Goal: Task Accomplishment & Management: Use online tool/utility

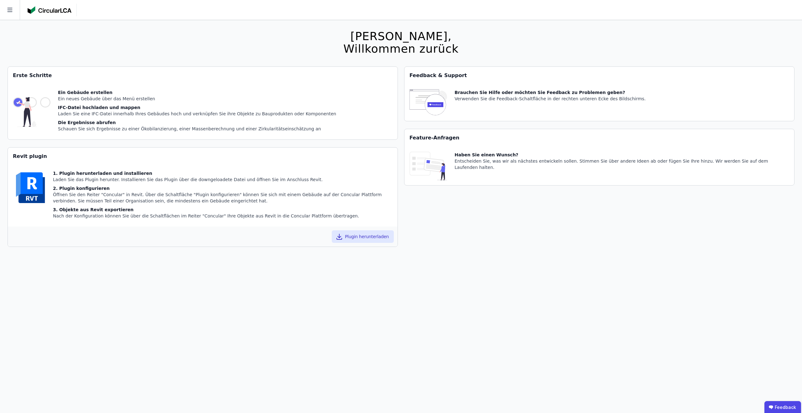
drag, startPoint x: 710, startPoint y: 41, endPoint x: 153, endPoint y: 55, distance: 556.8
click at [707, 41] on div "Hallo [PERSON_NAME], Willkommen zurück Sie verwenden derzeit eine Beta-Version.…" at bounding box center [401, 226] width 787 height 413
click at [6, 15] on icon at bounding box center [10, 10] width 20 height 20
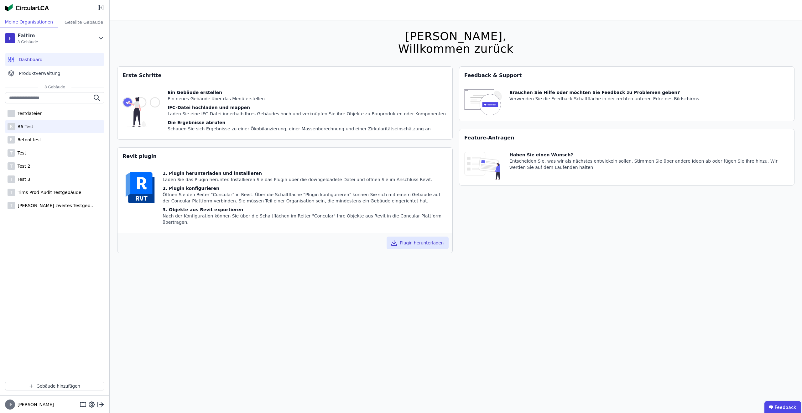
click at [37, 127] on div "B B6 Test" at bounding box center [54, 126] width 99 height 13
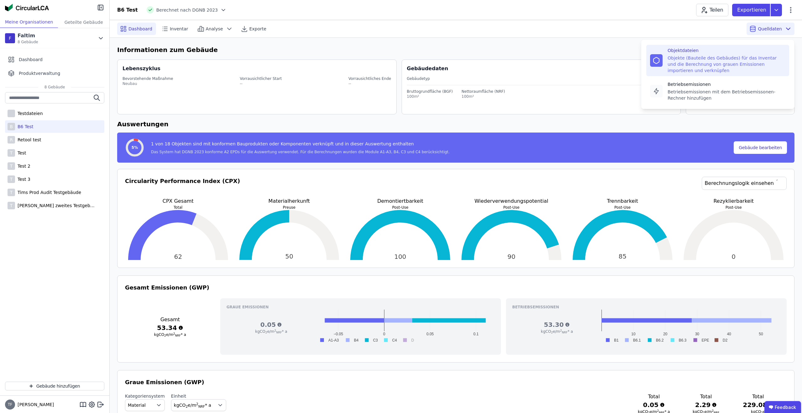
click at [729, 63] on div "Objekte (Bauteile des Gebäudes) für das Inventar und die Berechnung von grauen …" at bounding box center [727, 64] width 118 height 19
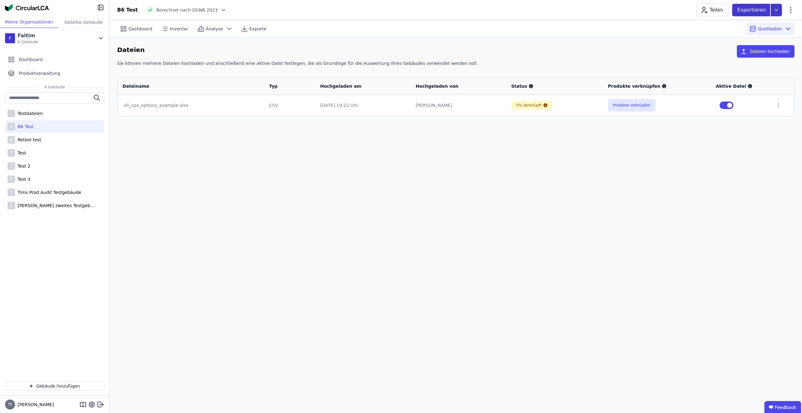
click at [772, 11] on icon at bounding box center [776, 10] width 11 height 13
click at [753, 24] on div "DGNB Gebäuderessourcenpass" at bounding box center [743, 25] width 68 height 6
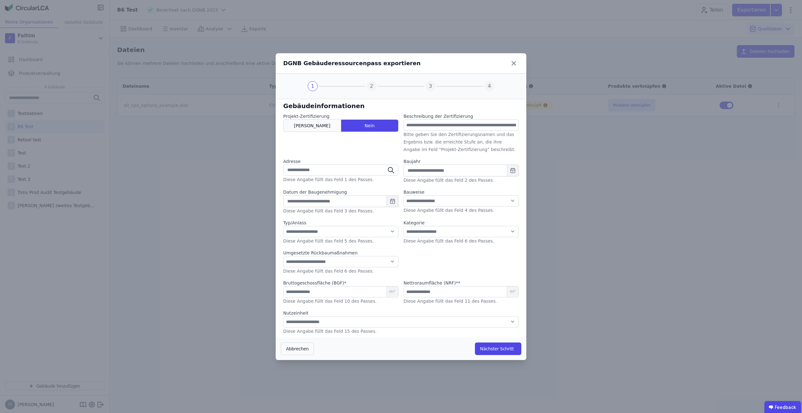
click at [312, 128] on span "[PERSON_NAME]" at bounding box center [312, 126] width 36 height 6
click at [353, 127] on div "Nein" at bounding box center [370, 125] width 58 height 13
click at [498, 341] on div "Abbrechen Nächster Schritt" at bounding box center [401, 349] width 251 height 23
click at [496, 349] on button "Nächster Schritt" at bounding box center [498, 349] width 46 height 13
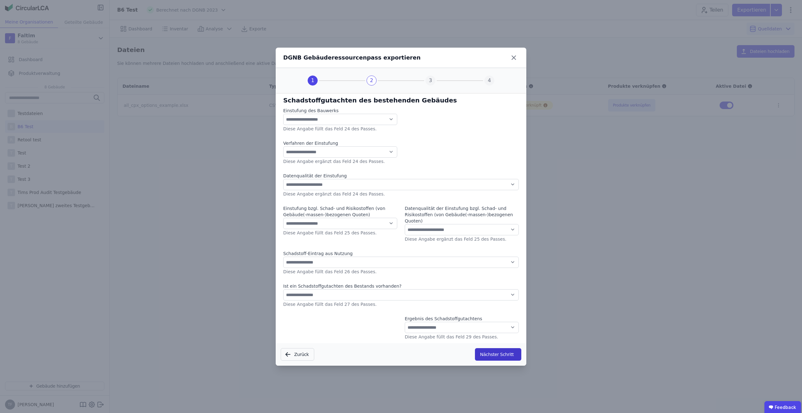
click at [496, 349] on button "Nächster Schritt" at bounding box center [498, 354] width 46 height 13
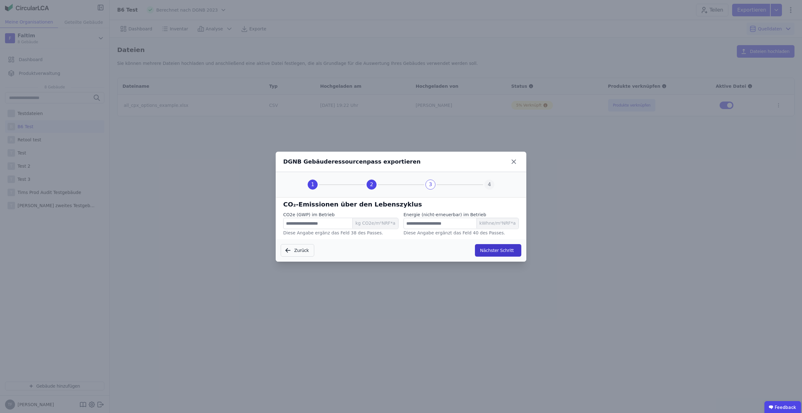
click at [500, 250] on button "Nächster Schritt" at bounding box center [498, 250] width 46 height 13
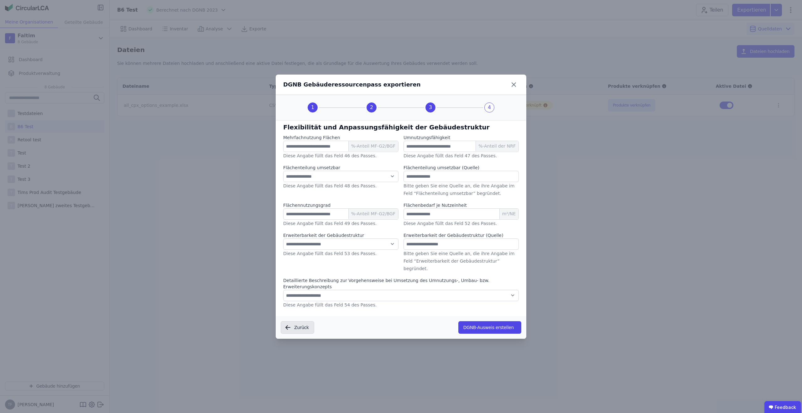
click at [291, 322] on button "Zurück" at bounding box center [298, 327] width 34 height 13
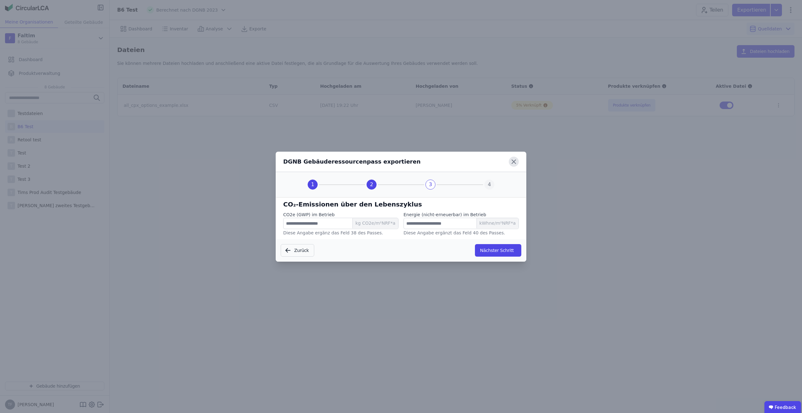
click at [514, 161] on icon at bounding box center [514, 162] width 4 height 4
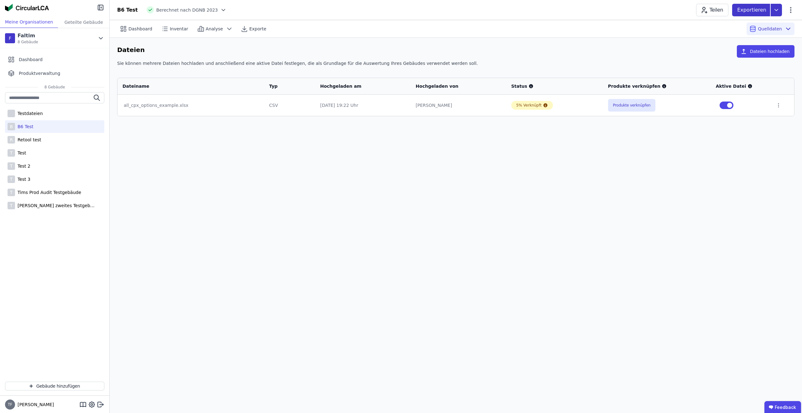
click at [773, 11] on icon at bounding box center [776, 10] width 11 height 13
click at [742, 28] on div "DGNB Gebäuderessourcenpass" at bounding box center [743, 25] width 68 height 6
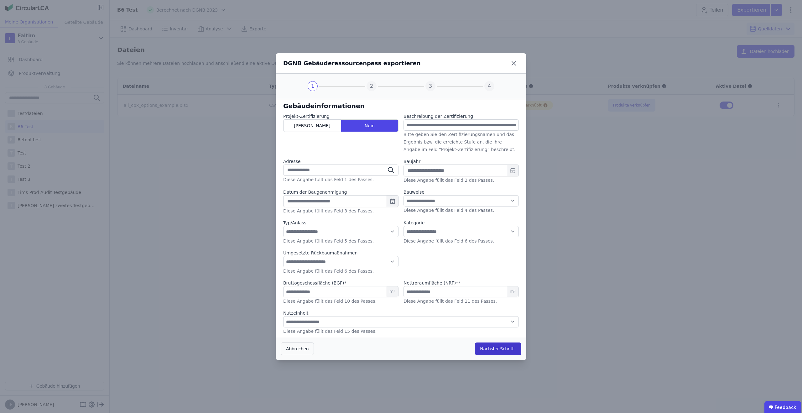
click at [494, 349] on button "Nächster Schritt" at bounding box center [498, 349] width 46 height 13
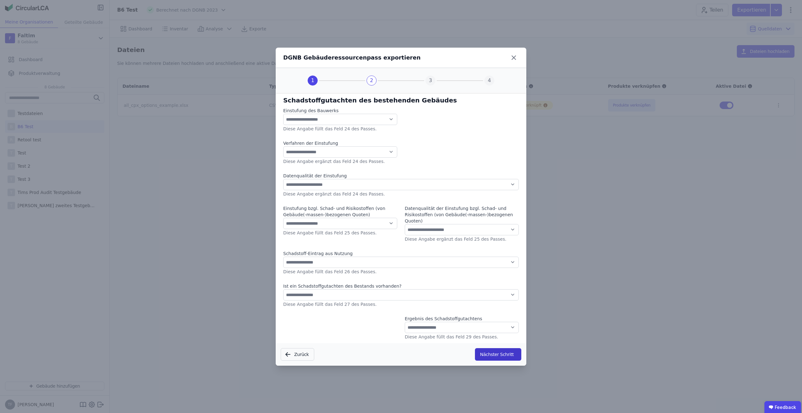
click at [494, 350] on button "Nächster Schritt" at bounding box center [498, 354] width 46 height 13
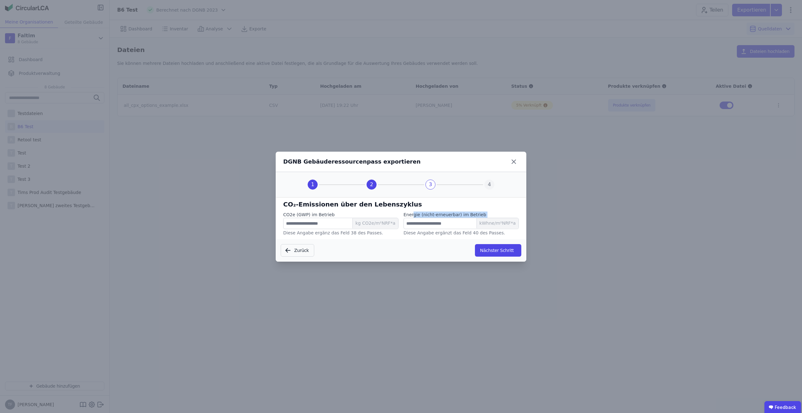
drag, startPoint x: 413, startPoint y: 215, endPoint x: 444, endPoint y: 218, distance: 31.4
click at [444, 218] on div "Energie (nicht-erneuerbar) im Betrieb **** kWhne/m²NRF*a" at bounding box center [461, 221] width 115 height 18
click at [421, 249] on div "Zurück Nächster Schritt" at bounding box center [401, 250] width 251 height 23
click at [315, 227] on input "****" at bounding box center [340, 223] width 115 height 11
click at [444, 225] on input "****" at bounding box center [461, 223] width 115 height 11
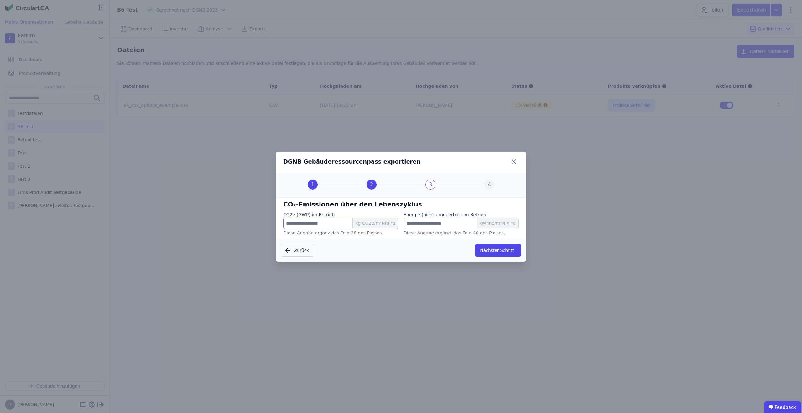
click at [320, 224] on input "****" at bounding box center [340, 223] width 115 height 11
click at [411, 251] on div "Zurück Nächster Schritt" at bounding box center [401, 250] width 251 height 23
click at [481, 161] on div "DGNB Gebäuderessourcenpass exportieren" at bounding box center [401, 162] width 251 height 20
click at [514, 160] on icon at bounding box center [514, 162] width 10 height 10
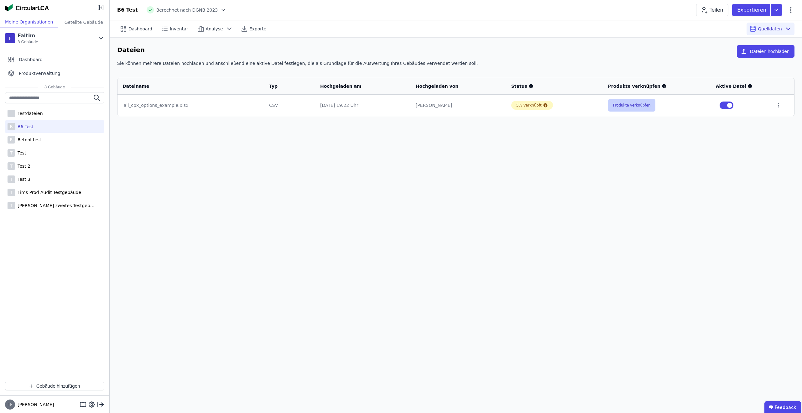
click at [619, 104] on button "Produkte verknüpfen" at bounding box center [632, 105] width 48 height 13
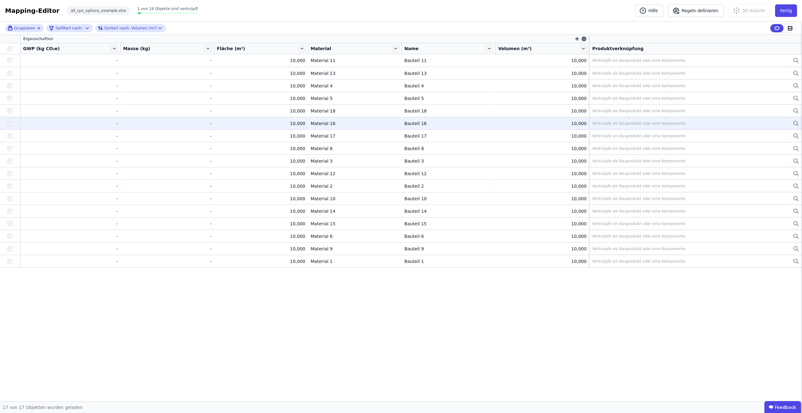
click at [442, 122] on div "Bauteil 16" at bounding box center [449, 123] width 88 height 6
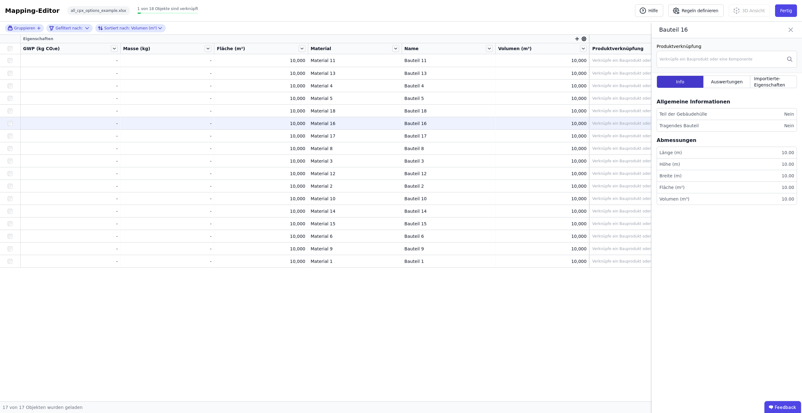
click at [703, 83] on div "Info" at bounding box center [680, 82] width 47 height 13
click at [679, 87] on div "Info" at bounding box center [680, 82] width 47 height 13
click at [734, 85] on div "Auswertungen" at bounding box center [727, 82] width 47 height 13
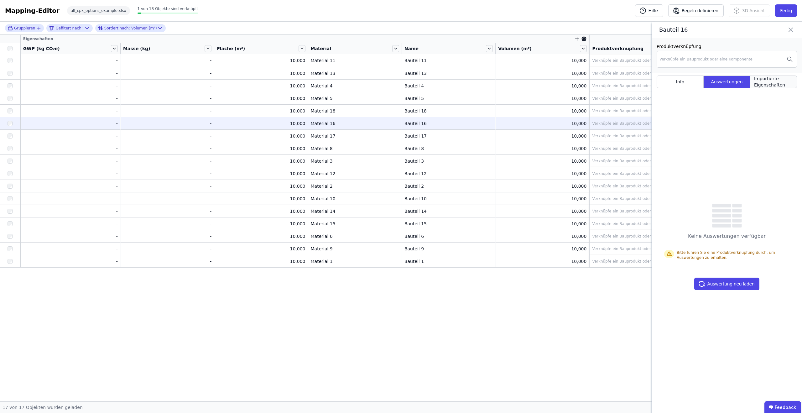
click at [770, 83] on span "Importierte-Eigenschaften" at bounding box center [773, 82] width 39 height 13
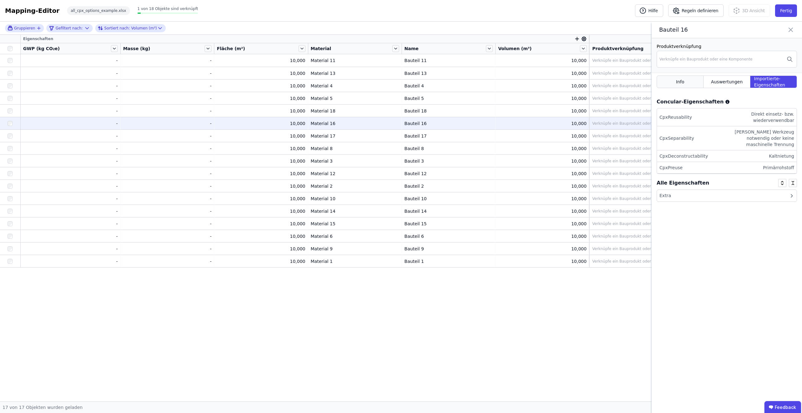
drag, startPoint x: 734, startPoint y: 81, endPoint x: 702, endPoint y: 82, distance: 32.0
click at [734, 81] on span "Auswertungen" at bounding box center [727, 82] width 32 height 6
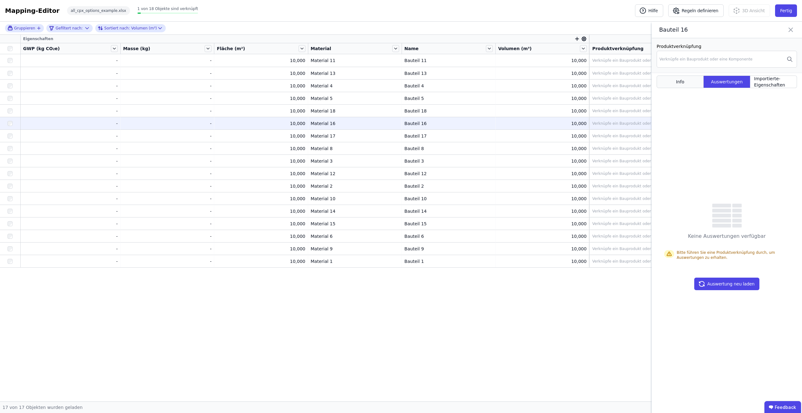
drag, startPoint x: 687, startPoint y: 83, endPoint x: 696, endPoint y: 79, distance: 10.2
click at [687, 83] on div "Info" at bounding box center [680, 82] width 47 height 13
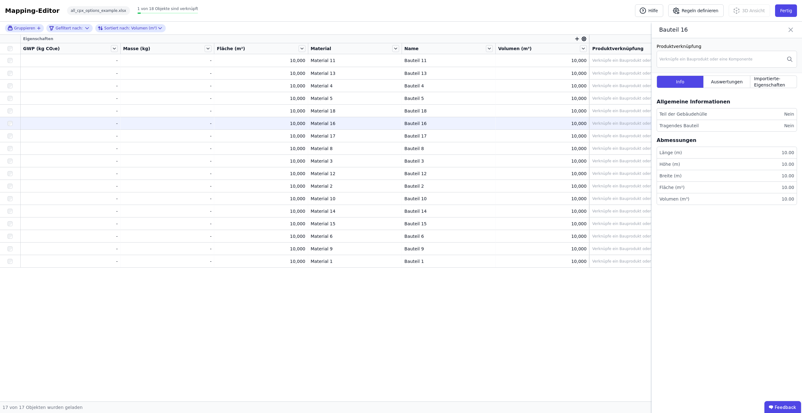
drag, startPoint x: 790, startPoint y: 28, endPoint x: 770, endPoint y: 33, distance: 20.5
click at [790, 28] on icon at bounding box center [791, 29] width 8 height 9
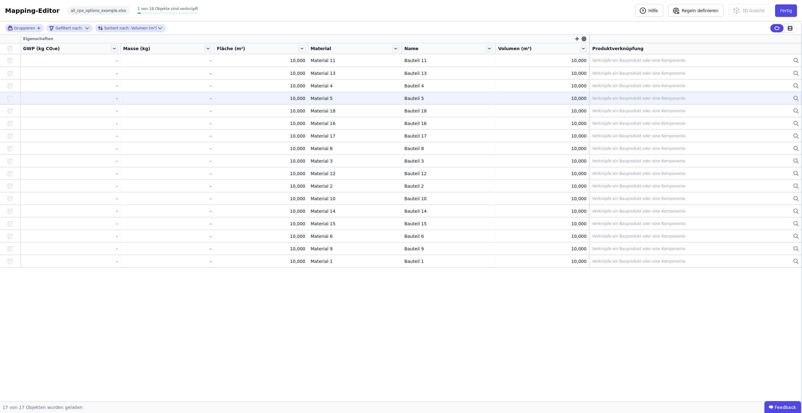
click at [673, 99] on div "Verknüpfe ein Bauprodukt oder eine Komponente" at bounding box center [638, 98] width 93 height 5
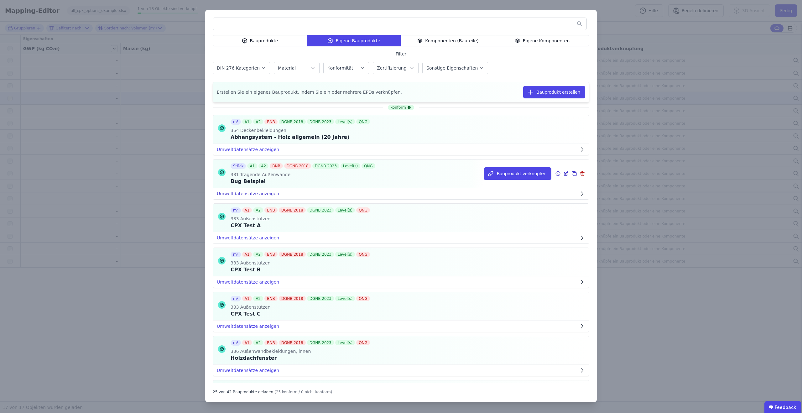
scroll to position [5, 0]
click at [450, 42] on div "Komponenten (Bauteile)" at bounding box center [448, 40] width 94 height 11
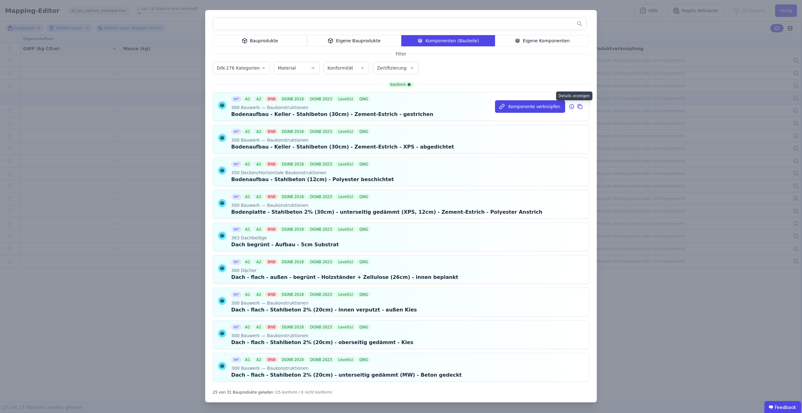
click at [571, 106] on icon at bounding box center [572, 107] width 6 height 8
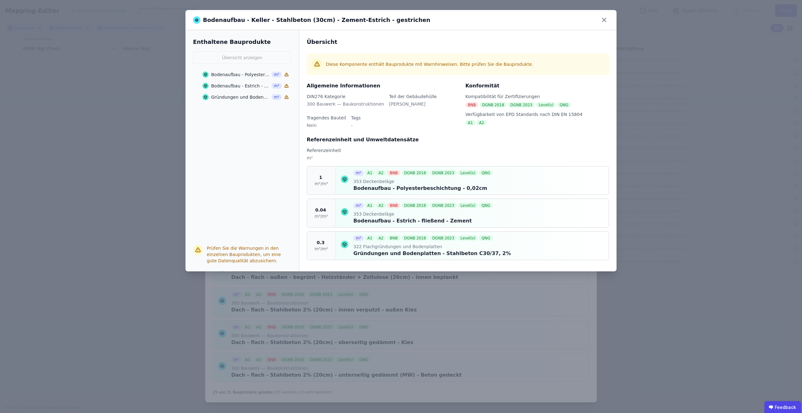
click at [233, 75] on div "Bodenaufbau - Polyesterbeschichtung - 0,02cm" at bounding box center [240, 74] width 59 height 6
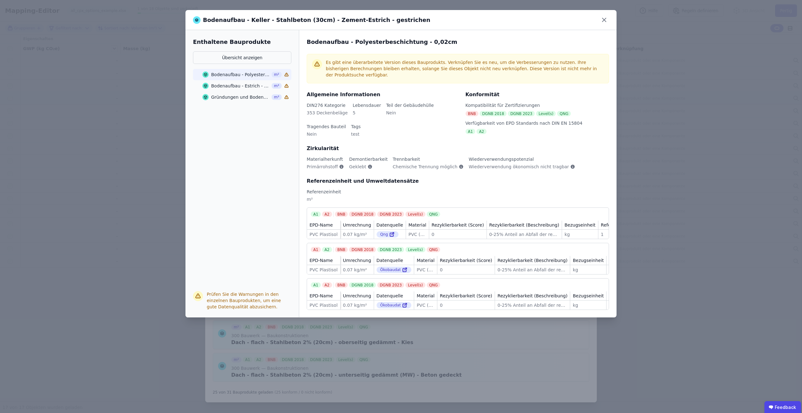
click at [233, 84] on div "Bodenaufbau - Estrich - fließend - Zement" at bounding box center [240, 86] width 59 height 6
click at [232, 92] on div "Gründungen und Bodenplatten - Stahlbeton C30/37, 2% m³" at bounding box center [245, 97] width 87 height 11
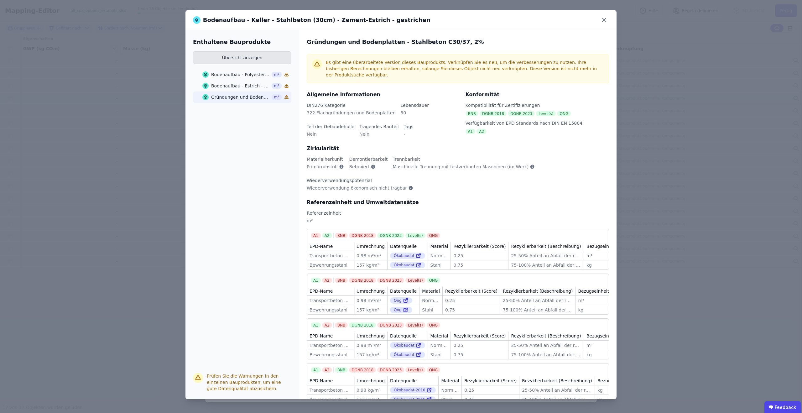
click at [259, 57] on button "Übersicht anzeigen" at bounding box center [242, 57] width 98 height 13
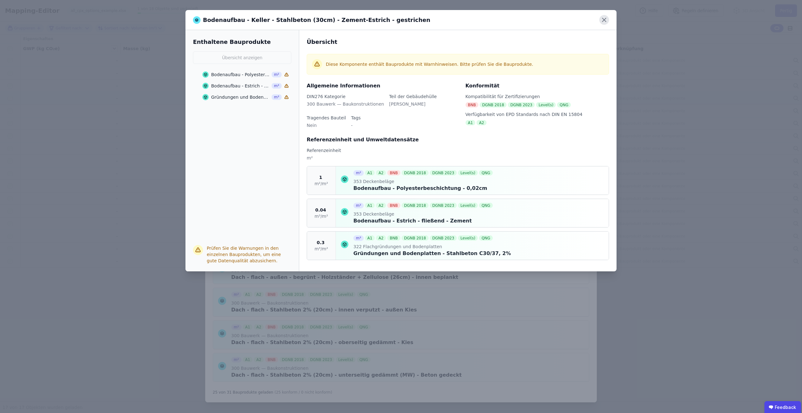
click at [602, 20] on icon at bounding box center [605, 20] width 10 height 10
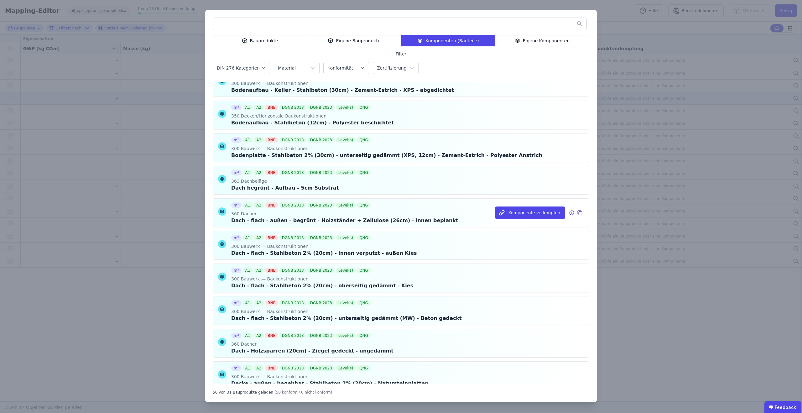
scroll to position [0, 0]
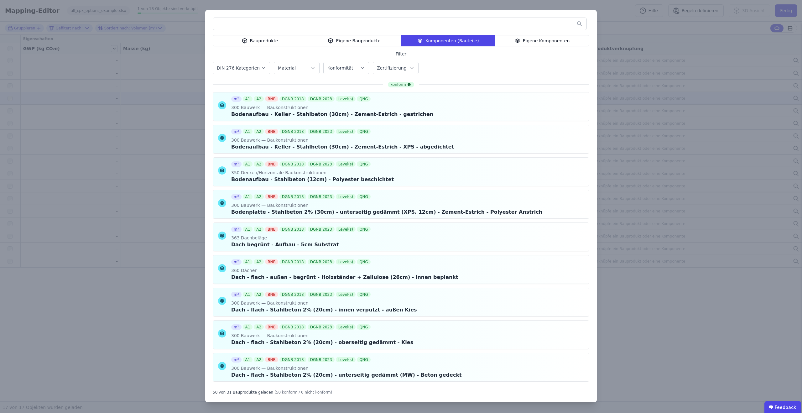
click at [362, 40] on div "Eigene Bauprodukte" at bounding box center [354, 40] width 94 height 11
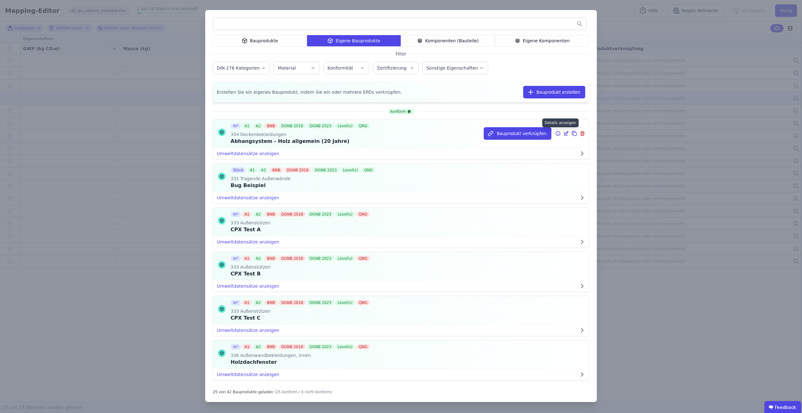
click at [559, 133] on icon at bounding box center [558, 134] width 6 height 8
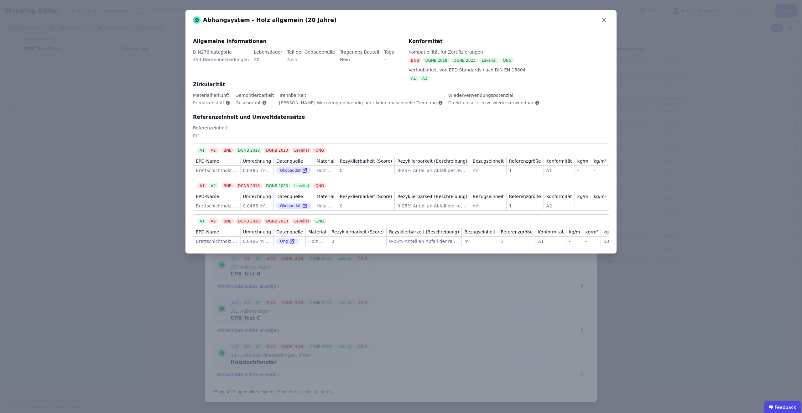
drag, startPoint x: 607, startPoint y: 17, endPoint x: 606, endPoint y: 26, distance: 9.2
click at [607, 17] on icon at bounding box center [605, 20] width 10 height 10
